Goal: Check status

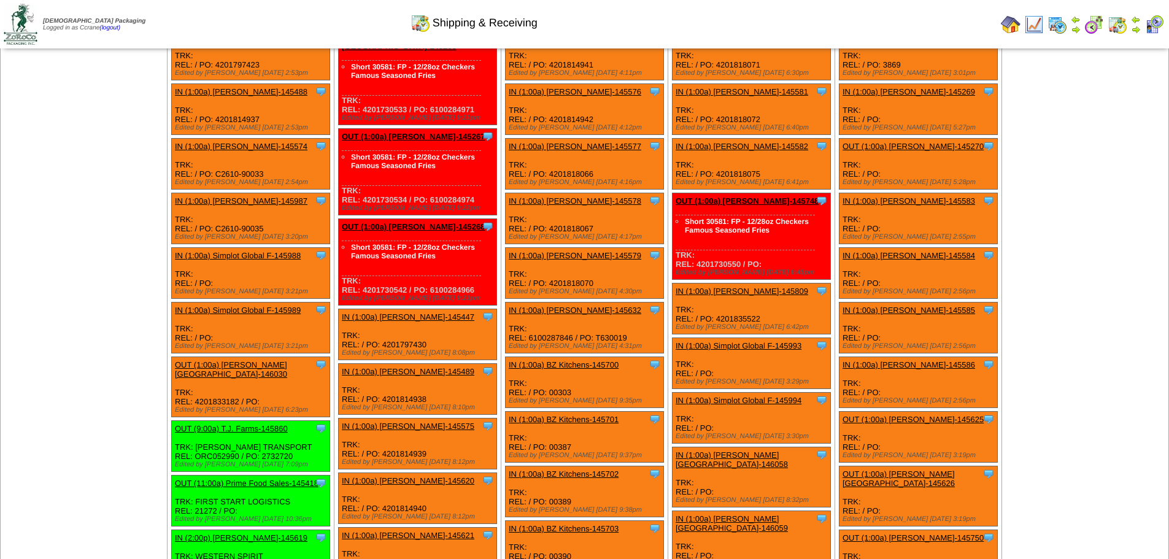
scroll to position [1902, 0]
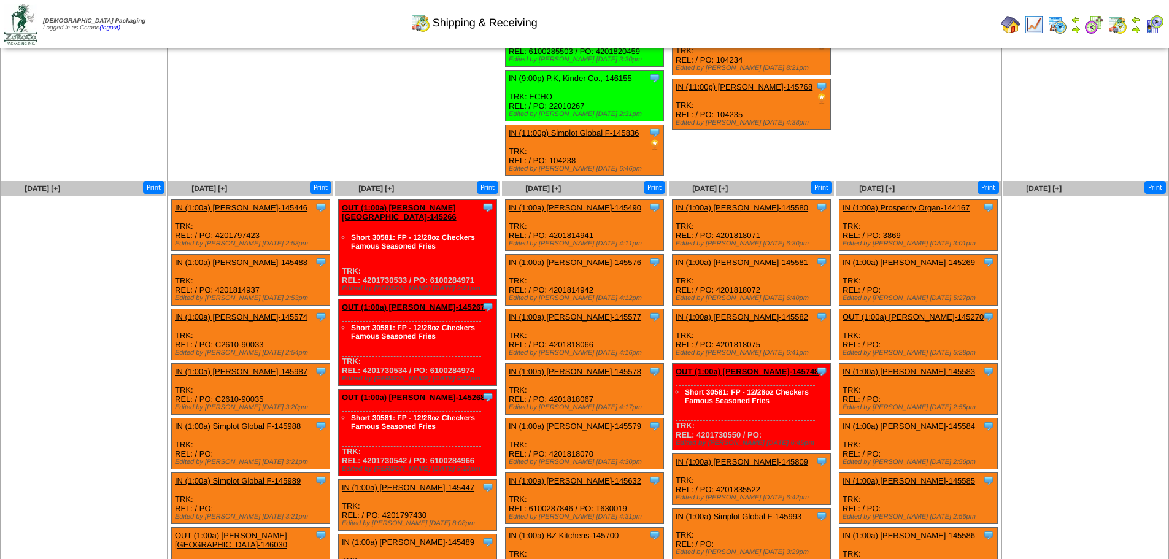
click at [110, 291] on ul at bounding box center [83, 288] width 165 height 184
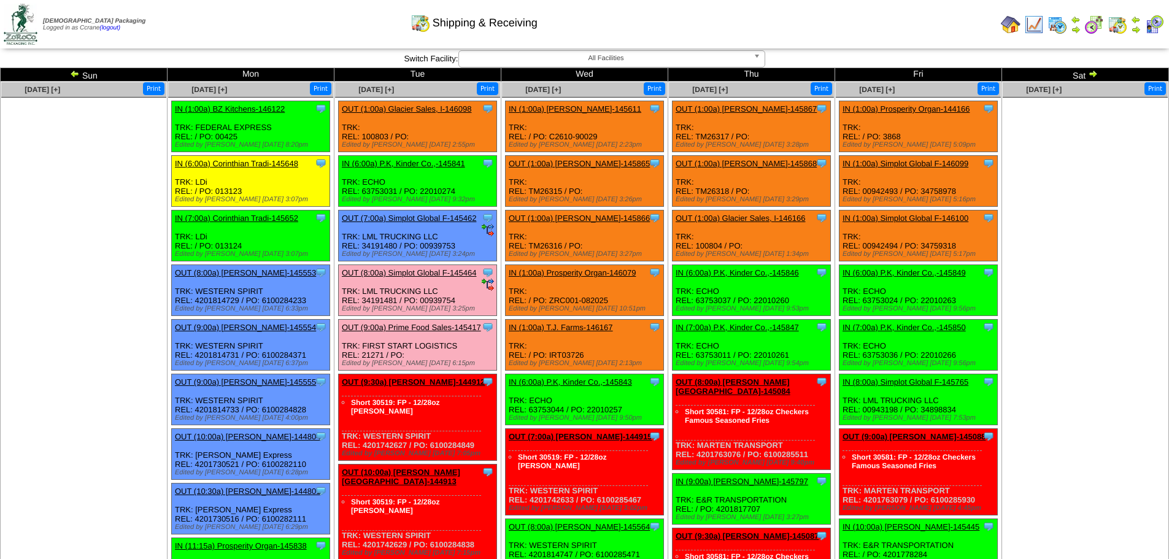
scroll to position [0, 0]
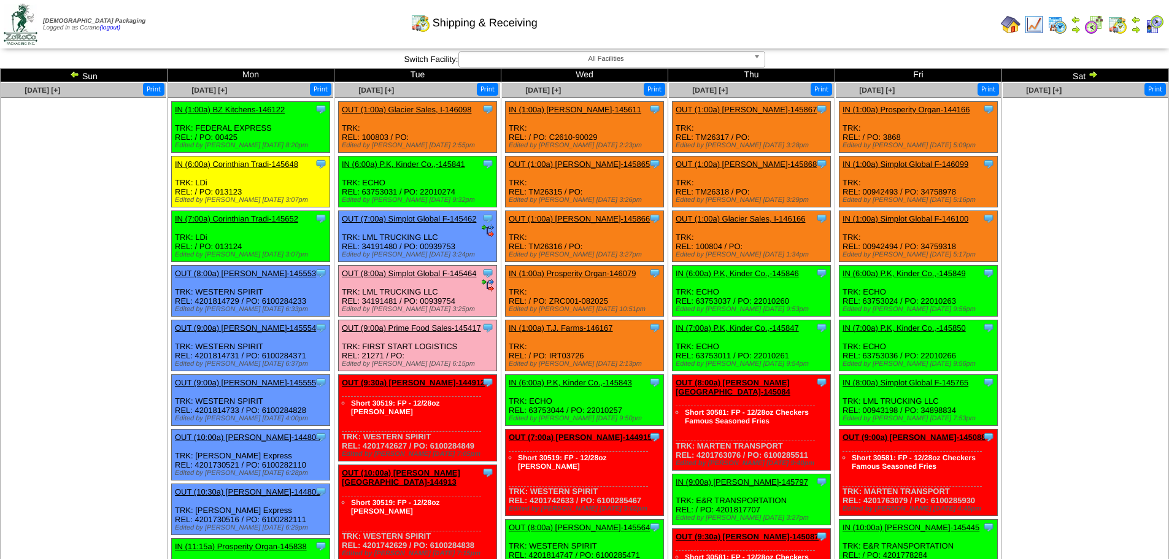
click at [77, 76] on img at bounding box center [75, 74] width 10 height 10
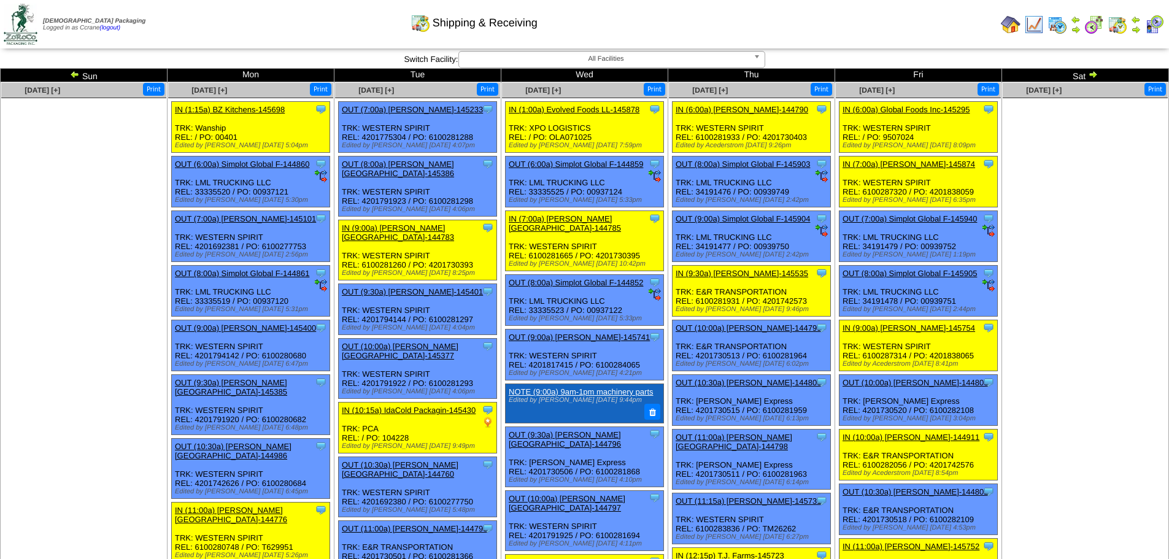
click at [1094, 71] on img at bounding box center [1093, 74] width 10 height 10
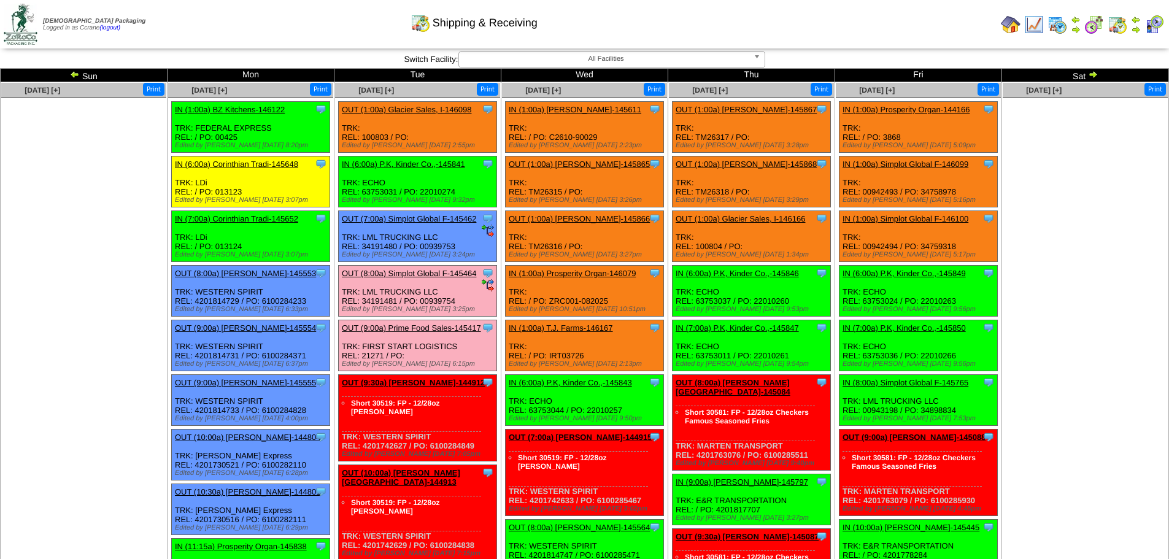
click at [1094, 75] on img at bounding box center [1093, 74] width 10 height 10
